Goal: Communication & Community: Participate in discussion

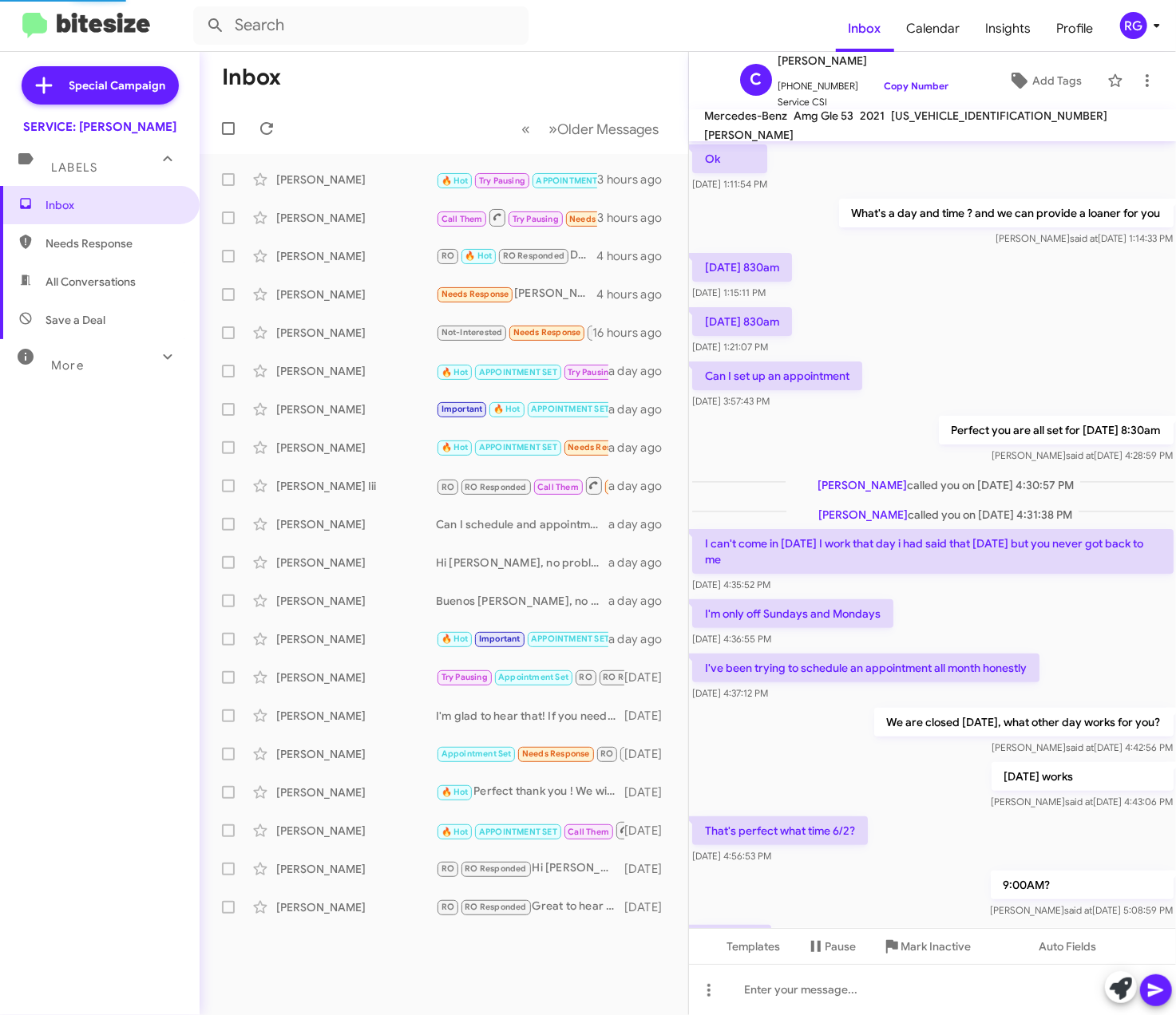
scroll to position [409, 0]
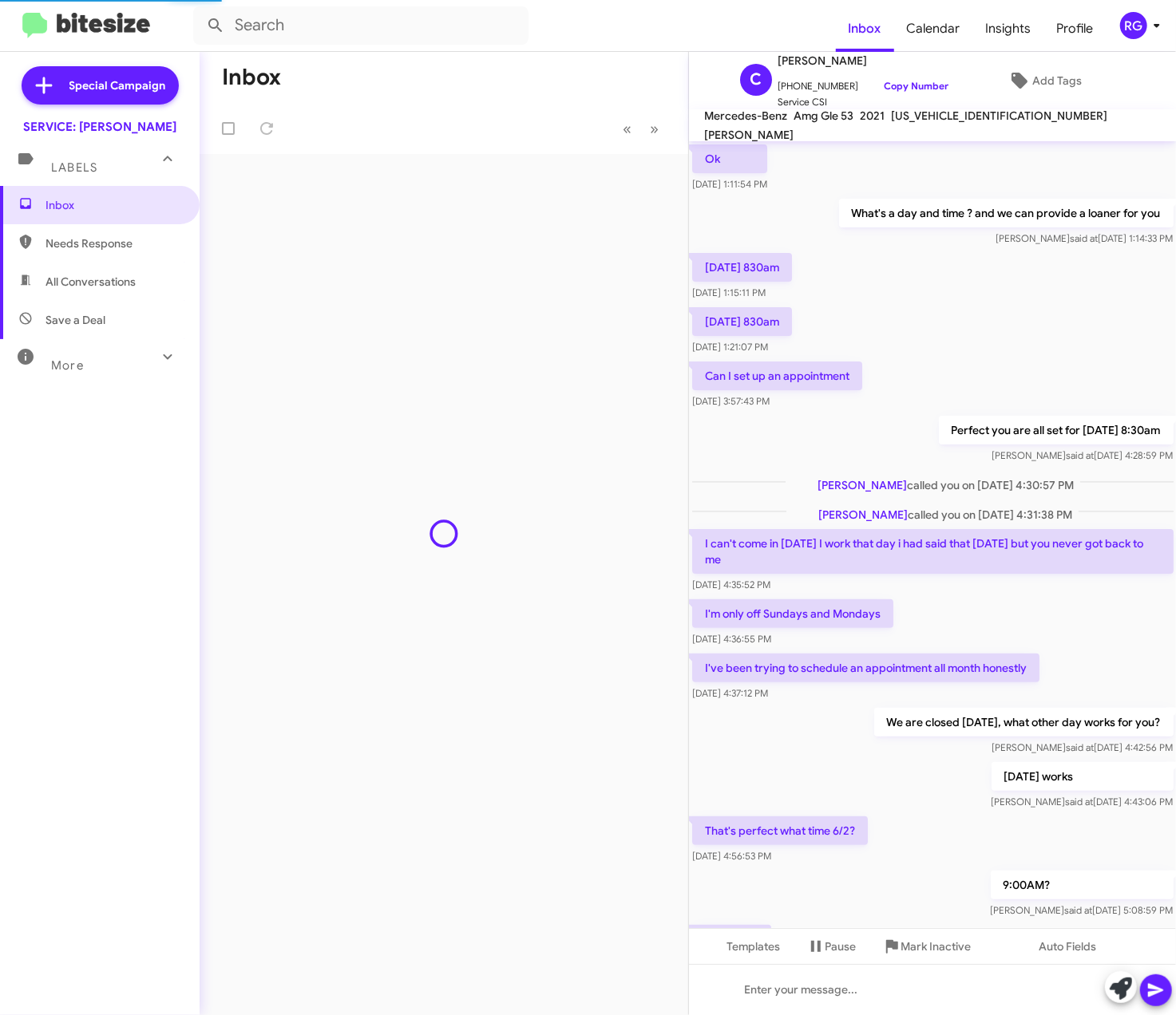
scroll to position [409, 0]
